Goal: Find specific page/section: Find specific page/section

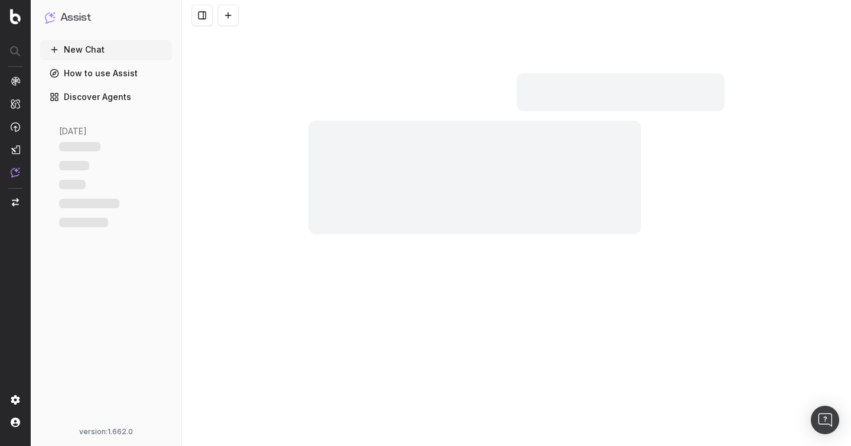
click at [98, 99] on link "Discover Agents" at bounding box center [106, 96] width 132 height 19
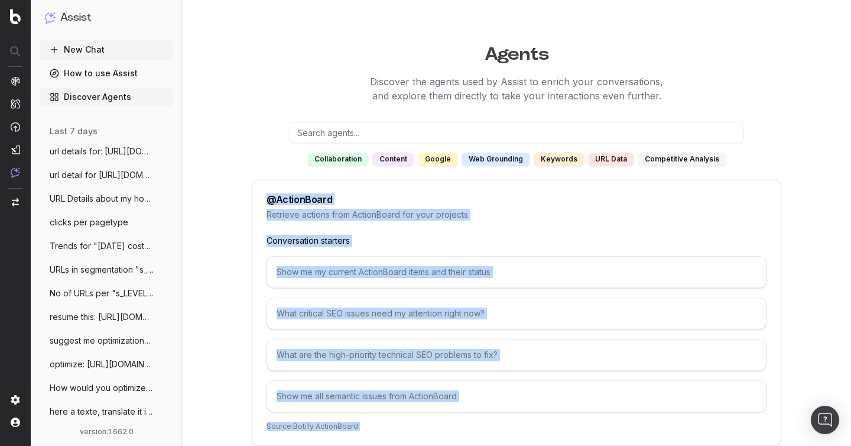
drag, startPoint x: 402, startPoint y: 380, endPoint x: 245, endPoint y: 199, distance: 240.0
copy div "@ ActionBoard Retrieve actions from ActionBoard for your projects Conversation …"
